Goal: Information Seeking & Learning: Check status

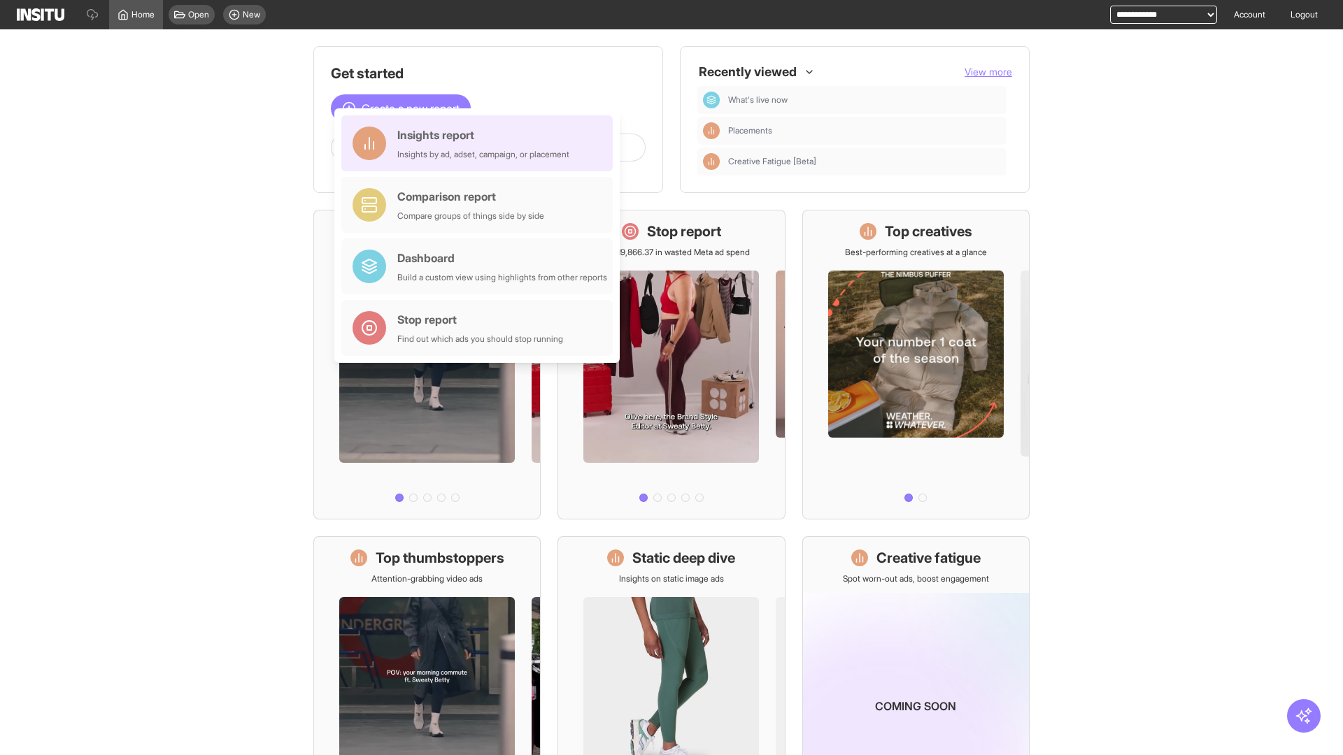
click at [481, 143] on div "Insights report Insights by ad, adset, campaign, or placement" at bounding box center [483, 144] width 172 height 34
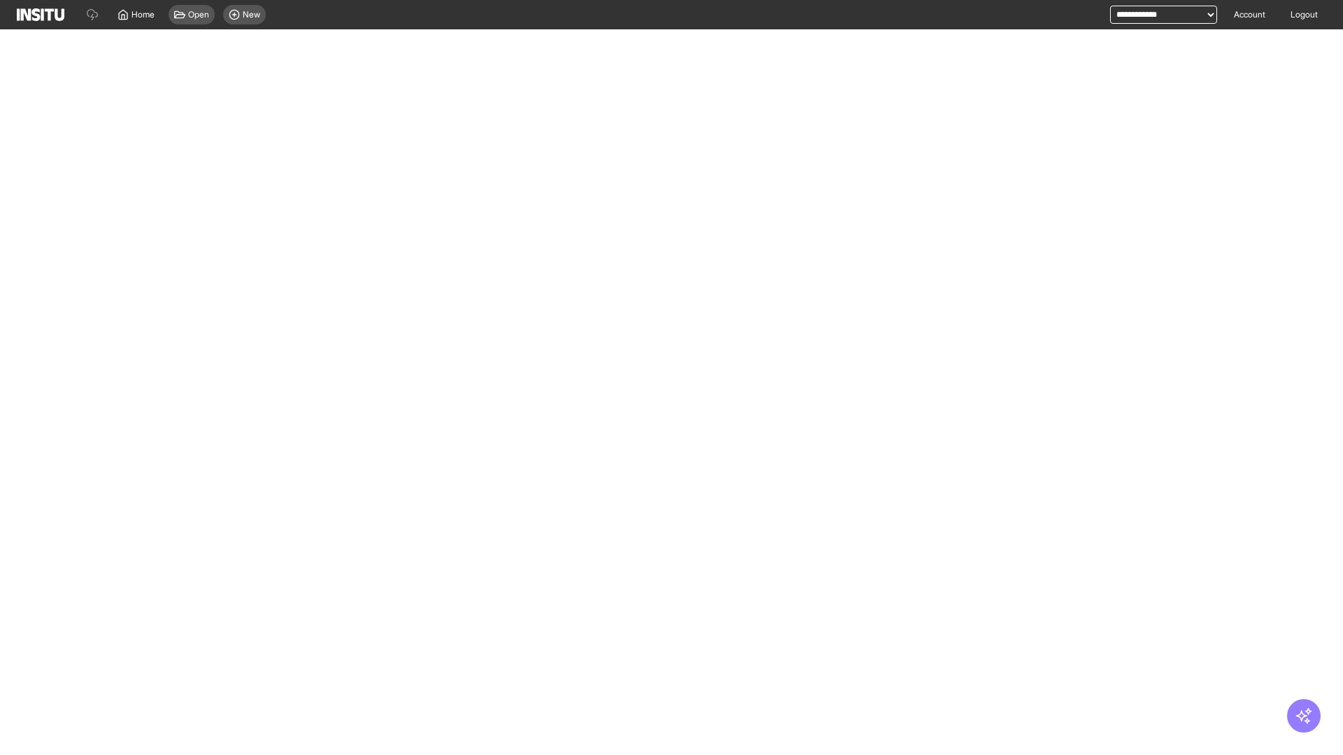
select select "**"
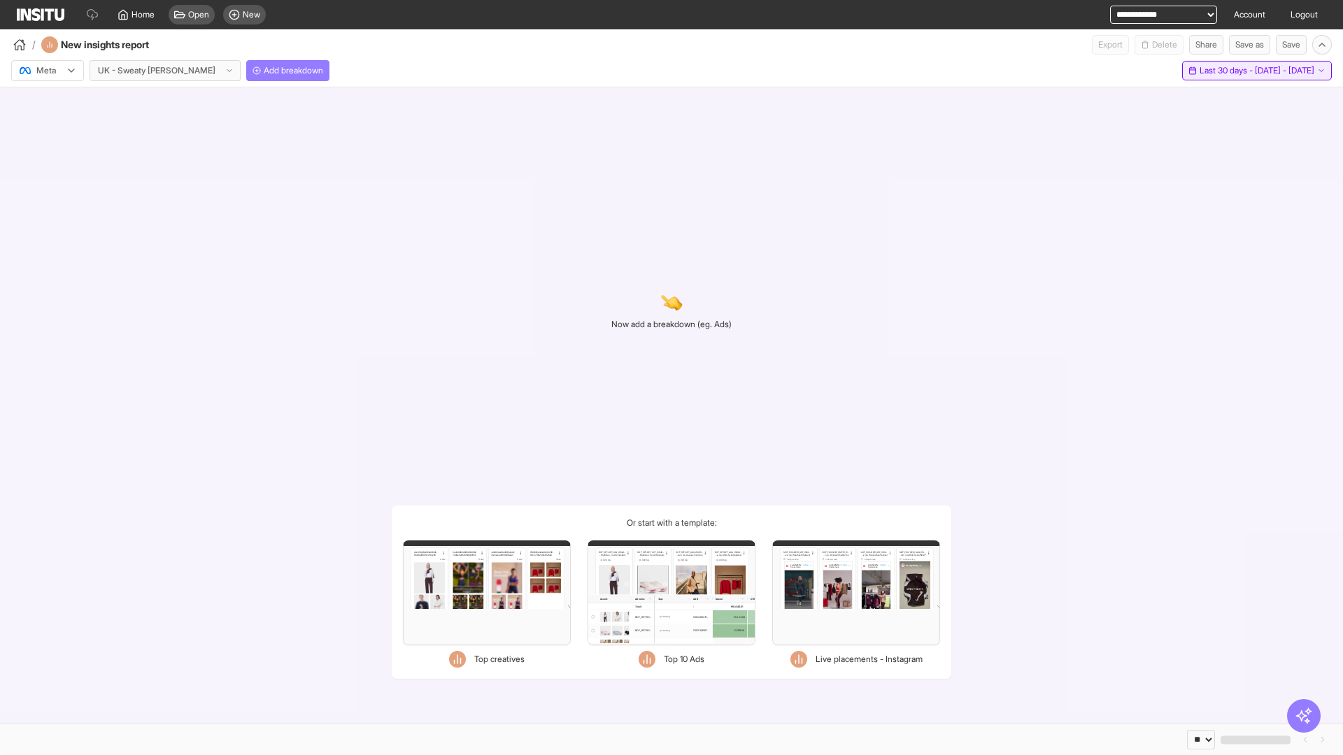
click at [1224, 71] on span "Last 30 days - [DATE] - [DATE]" at bounding box center [1257, 70] width 115 height 11
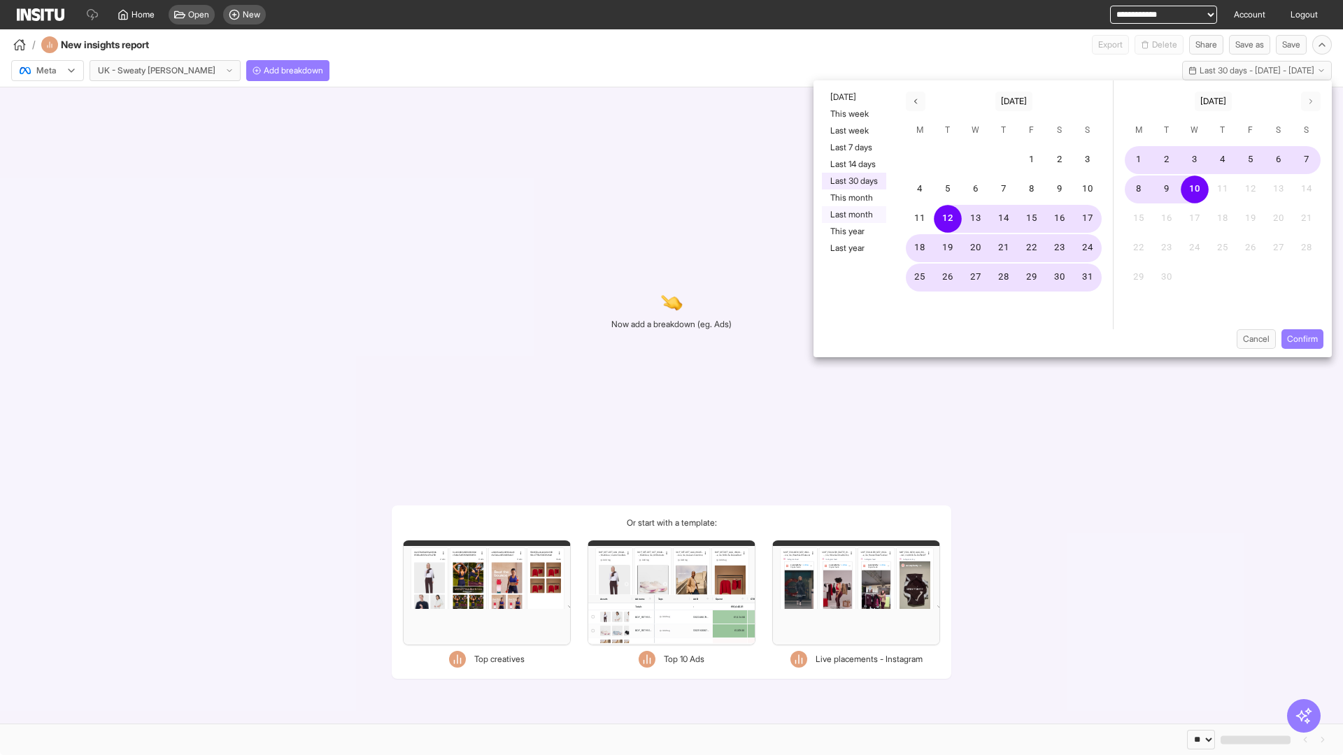
click at [853, 215] on button "Last month" at bounding box center [854, 214] width 64 height 17
